Goal: Information Seeking & Learning: Learn about a topic

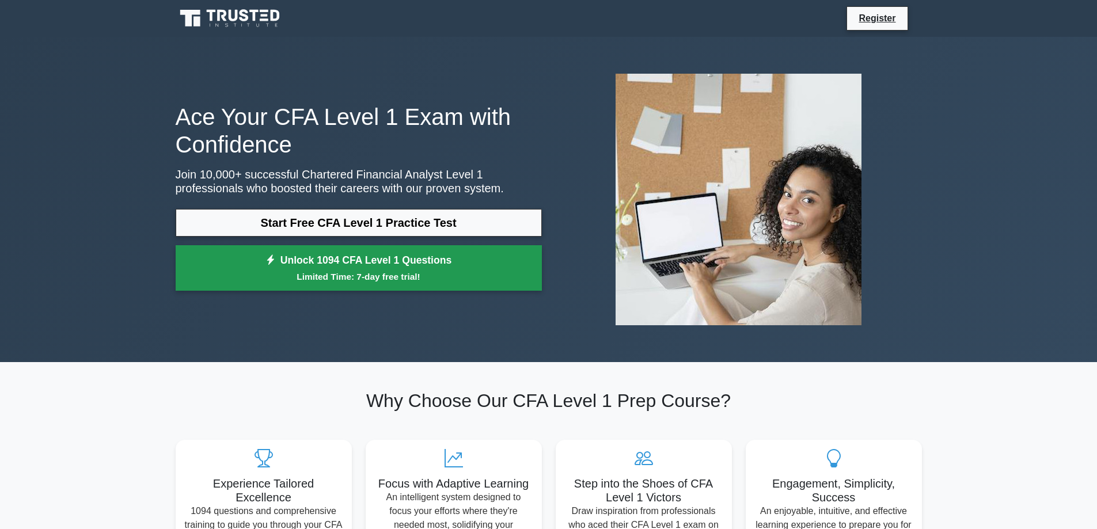
click at [485, 268] on link "Unlock 1094 CFA Level 1 Questions Limited Time: 7-day free trial!" at bounding box center [359, 268] width 366 height 46
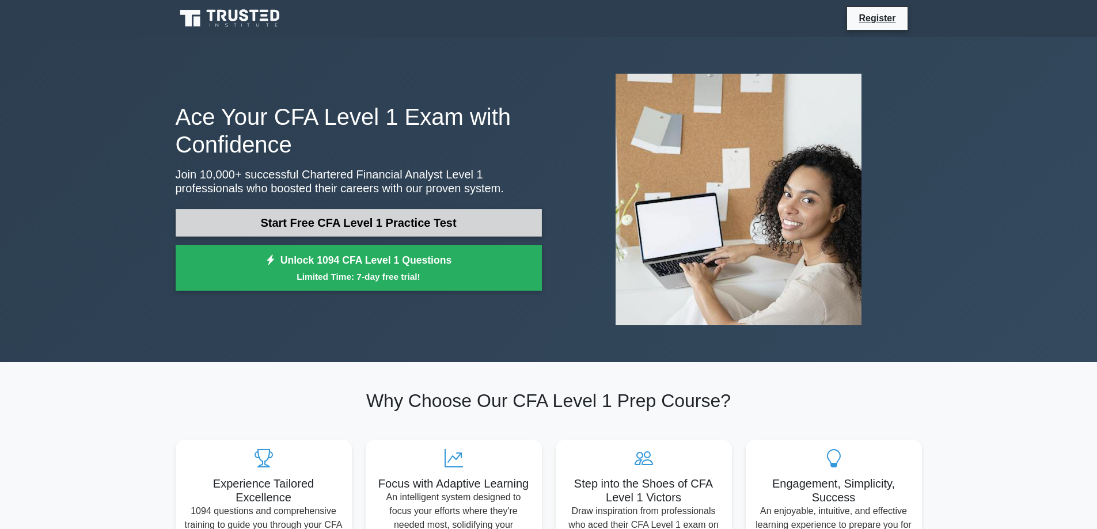
click at [325, 227] on link "Start Free CFA Level 1 Practice Test" at bounding box center [359, 223] width 366 height 28
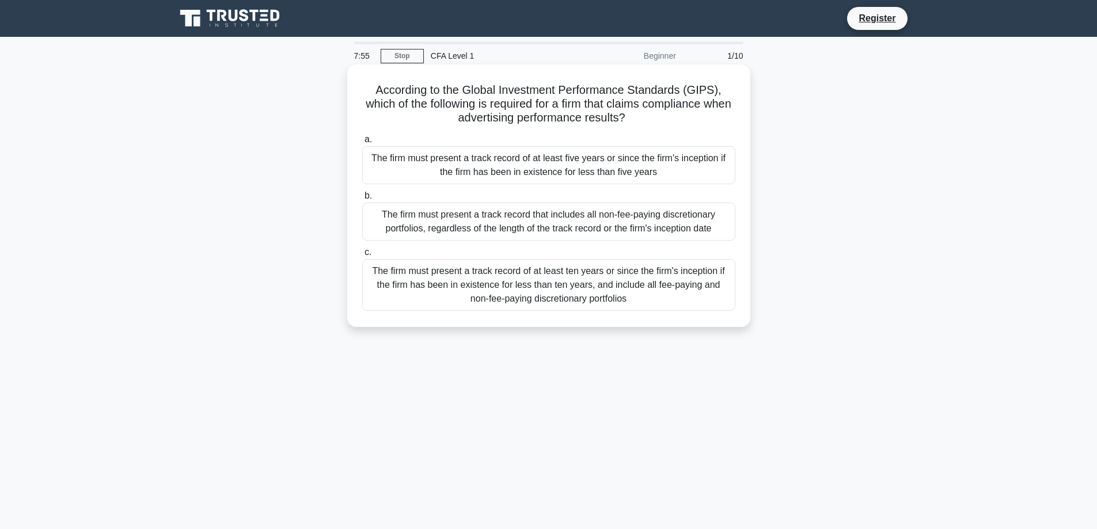
click at [635, 165] on div "The firm must present a track record of at least five years or since the firm's…" at bounding box center [548, 165] width 373 height 38
click at [362, 143] on input "a. The firm must present a track record of at least five years or since the fir…" at bounding box center [362, 139] width 0 height 7
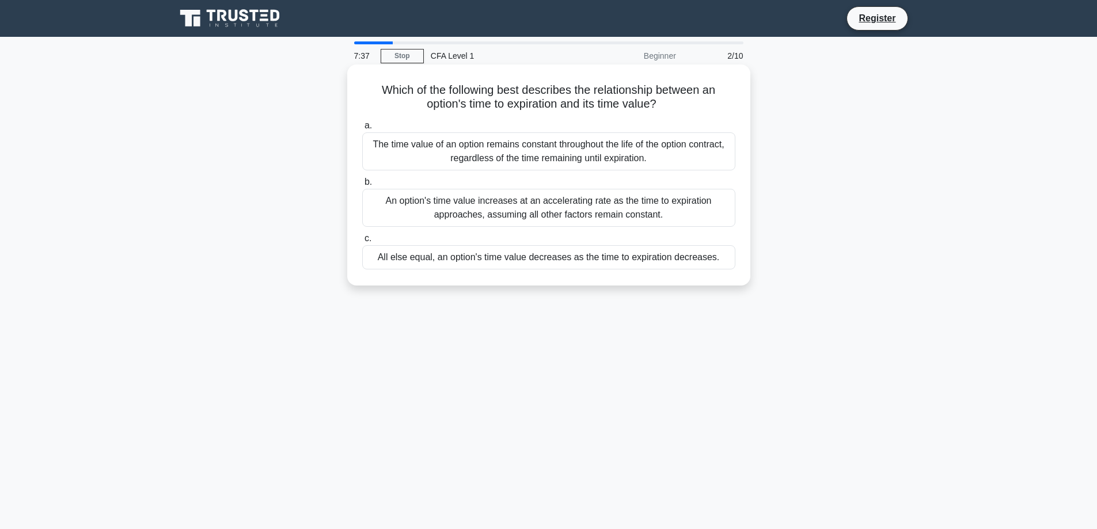
click at [653, 263] on div "All else equal, an option's time value decreases as the time to expiration decr…" at bounding box center [548, 257] width 373 height 24
click at [362, 243] on input "c. All else equal, an option's time value decreases as the time to expiration d…" at bounding box center [362, 238] width 0 height 7
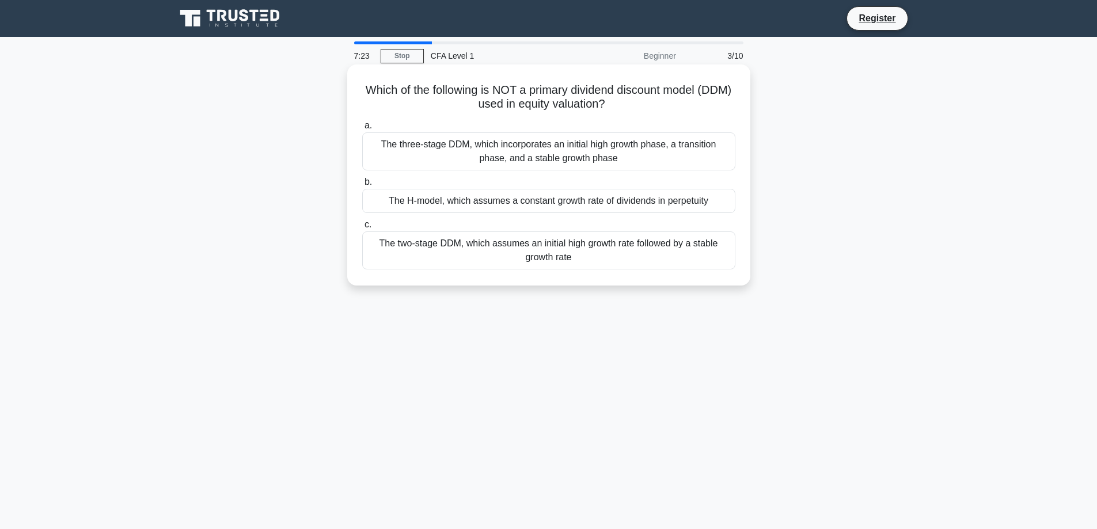
click at [590, 205] on div "The H-model, which assumes a constant growth rate of dividends in perpetuity" at bounding box center [548, 201] width 373 height 24
click at [362, 186] on input "b. The H-model, which assumes a constant growth rate of dividends in perpetuity" at bounding box center [362, 182] width 0 height 7
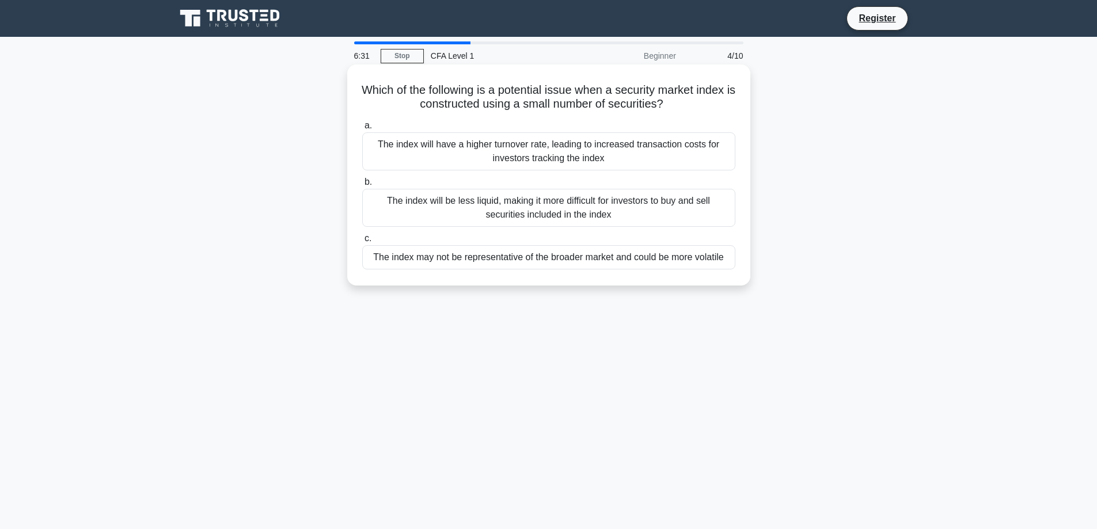
click at [705, 257] on div "The index may not be representative of the broader market and could be more vol…" at bounding box center [548, 257] width 373 height 24
click at [362, 243] on input "c. The index may not be representative of the broader market and could be more …" at bounding box center [362, 238] width 0 height 7
